Goal: Find contact information: Find contact information

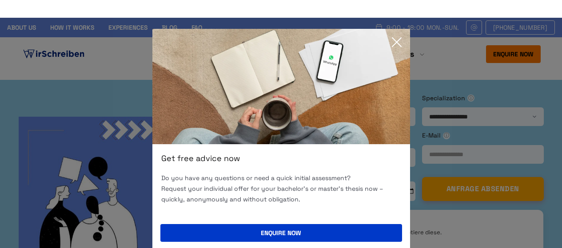
click at [396, 43] on icon at bounding box center [396, 42] width 9 height 9
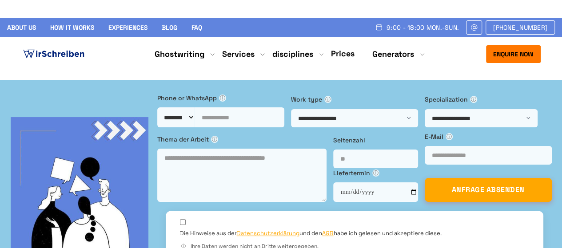
drag, startPoint x: 258, startPoint y: 9, endPoint x: 260, endPoint y: 87, distance: 78.1
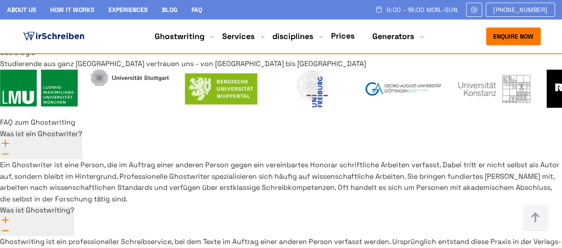
scroll to position [6412, 0]
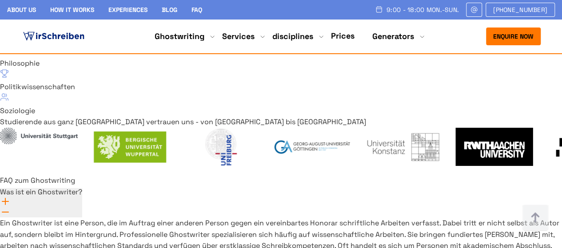
scroll to position [6294, 0]
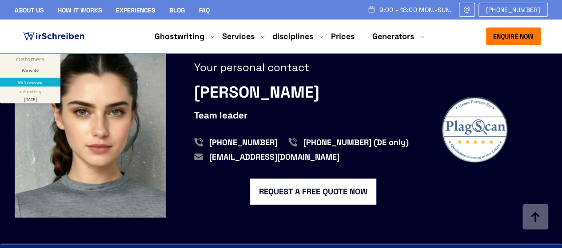
scroll to position [826, 0]
